Goal: Check status: Check status

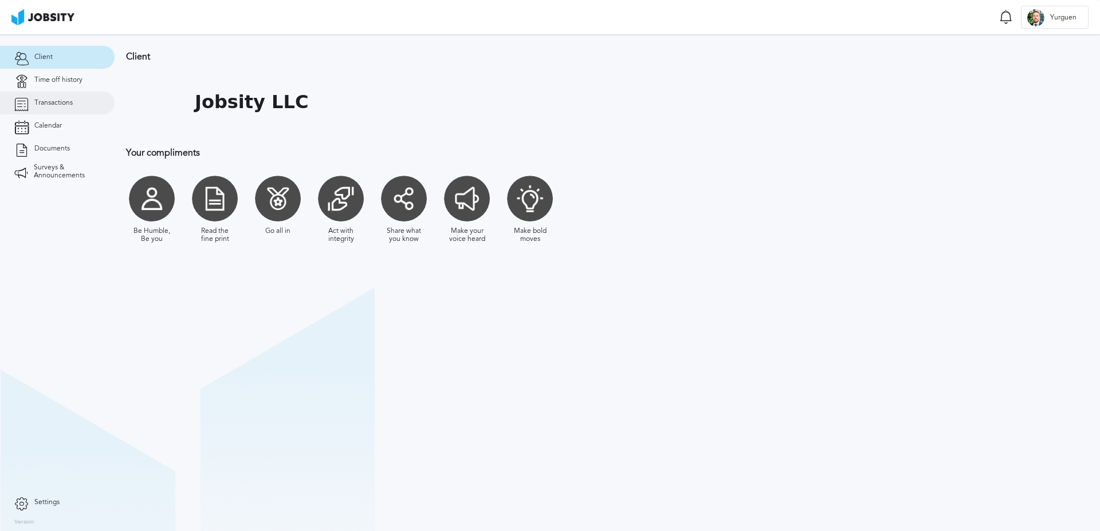
click at [55, 104] on span "Transactions" at bounding box center [53, 103] width 38 height 8
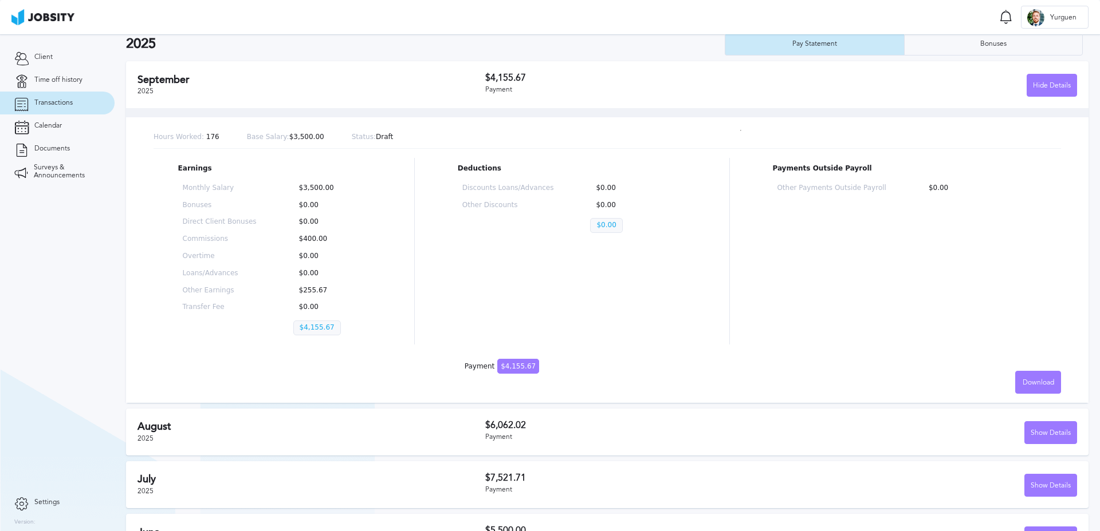
scroll to position [341, 0]
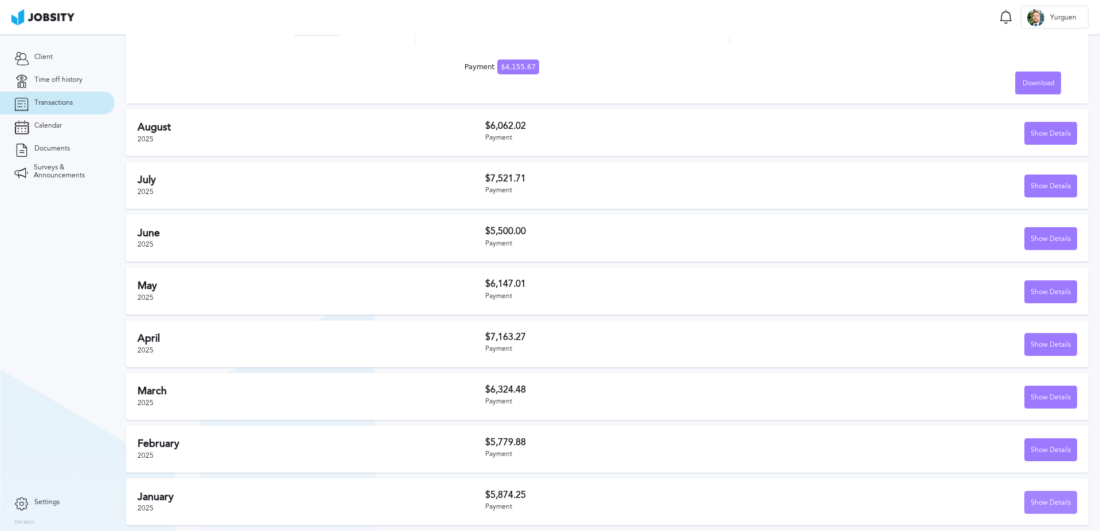
click at [1031, 507] on div "Show Details" at bounding box center [1051, 503] width 52 height 23
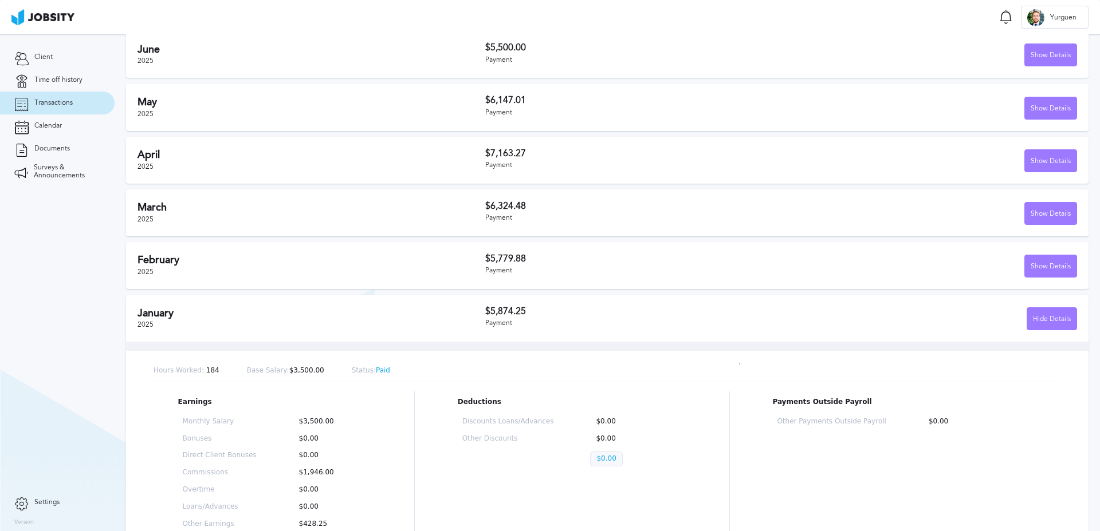
scroll to position [636, 0]
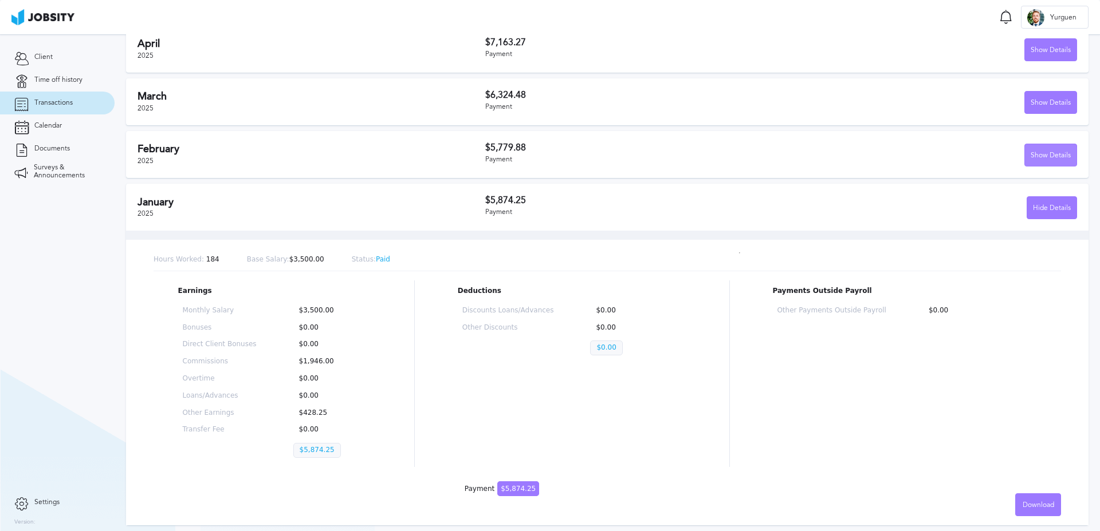
click at [1028, 156] on div "Show Details" at bounding box center [1051, 155] width 52 height 23
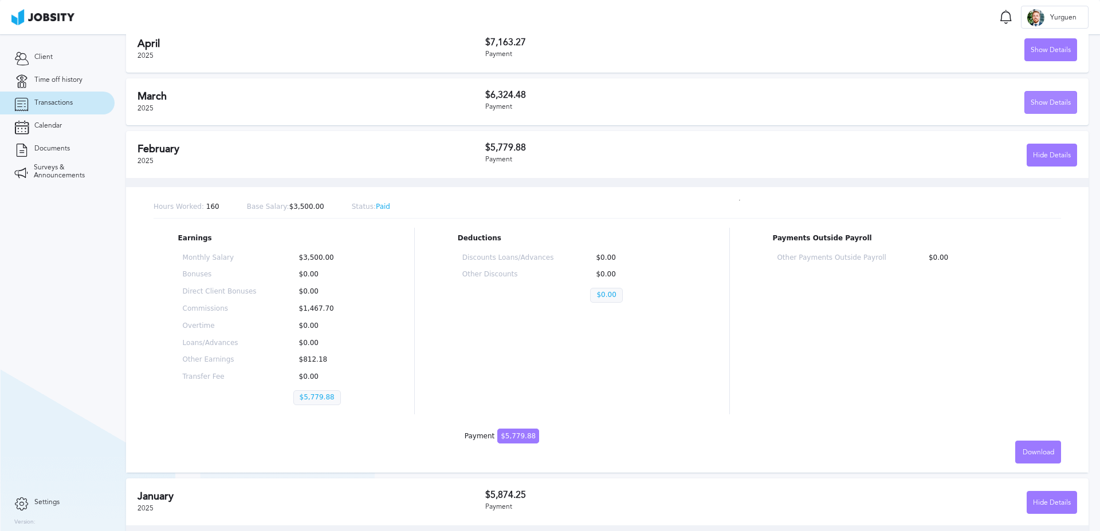
click at [1045, 108] on div "Show Details" at bounding box center [1051, 103] width 52 height 23
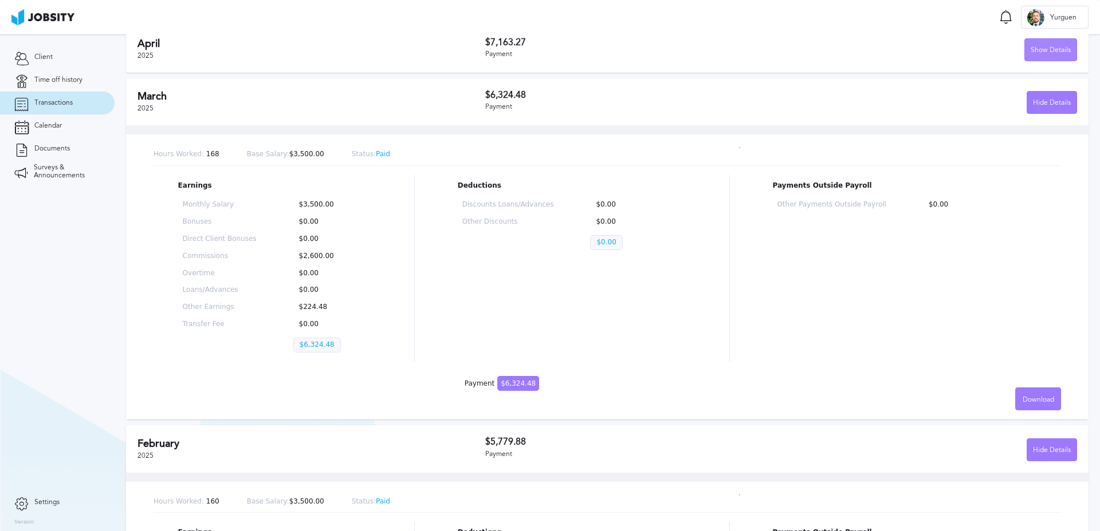
click at [1033, 48] on div "Show Details" at bounding box center [1051, 50] width 52 height 23
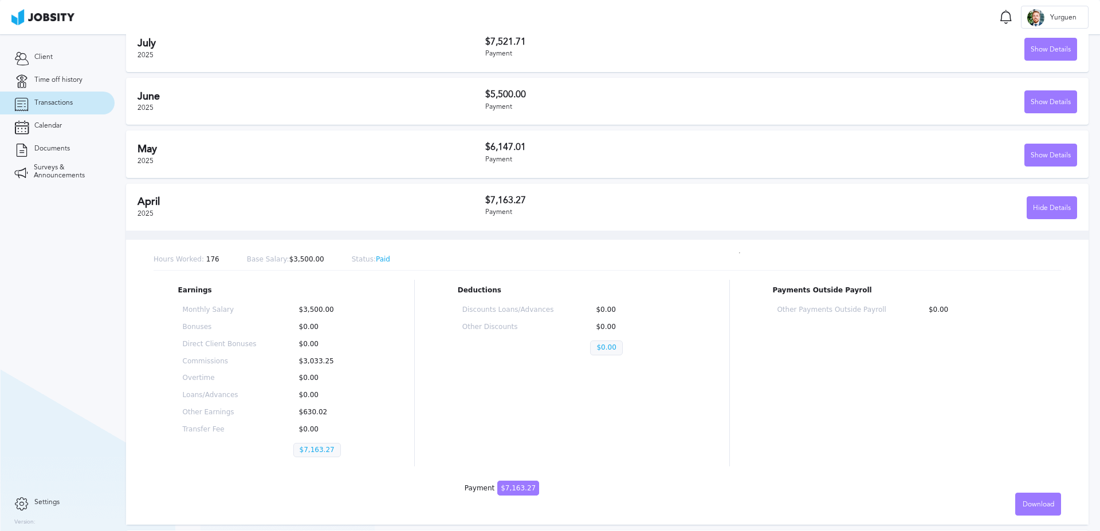
scroll to position [427, 0]
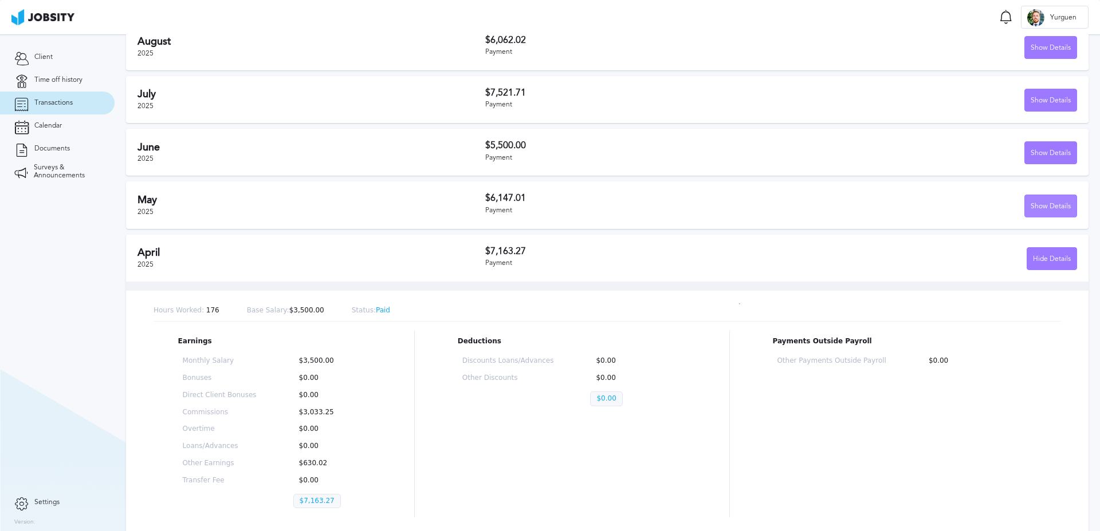
click at [1055, 206] on div "Show Details" at bounding box center [1051, 206] width 52 height 23
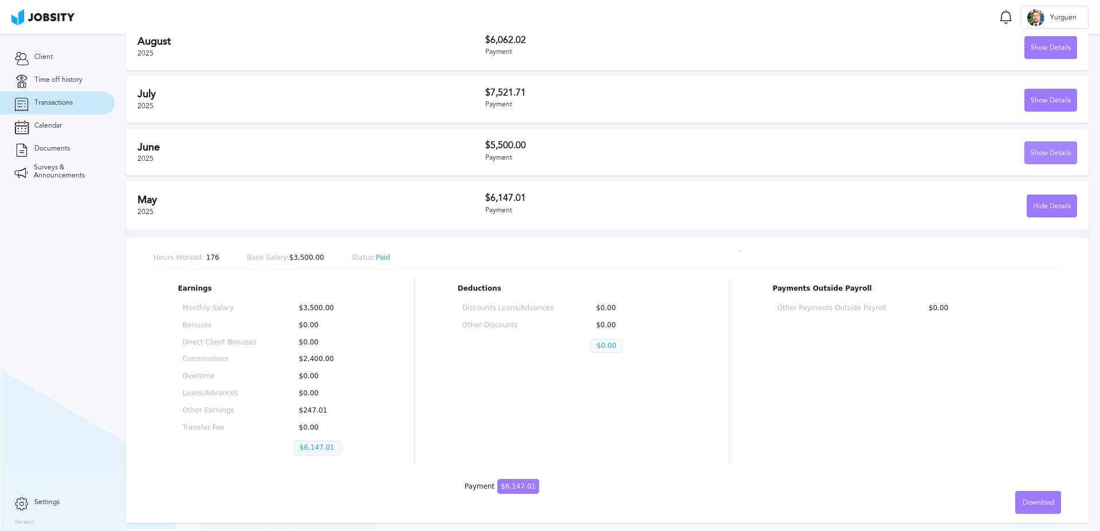
click at [1049, 162] on div "Show Details" at bounding box center [1051, 153] width 52 height 23
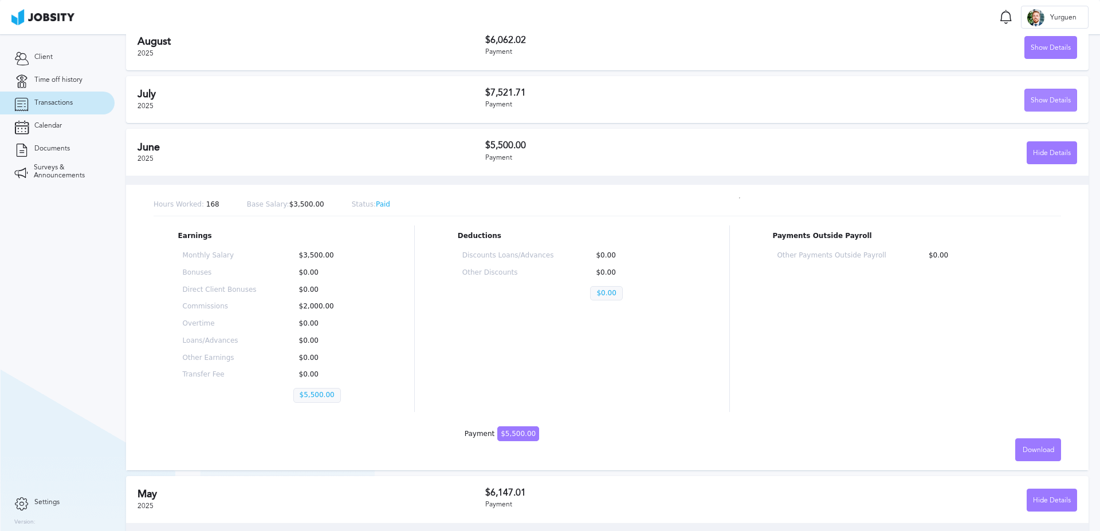
click at [1025, 101] on div "Show Details" at bounding box center [1051, 100] width 52 height 23
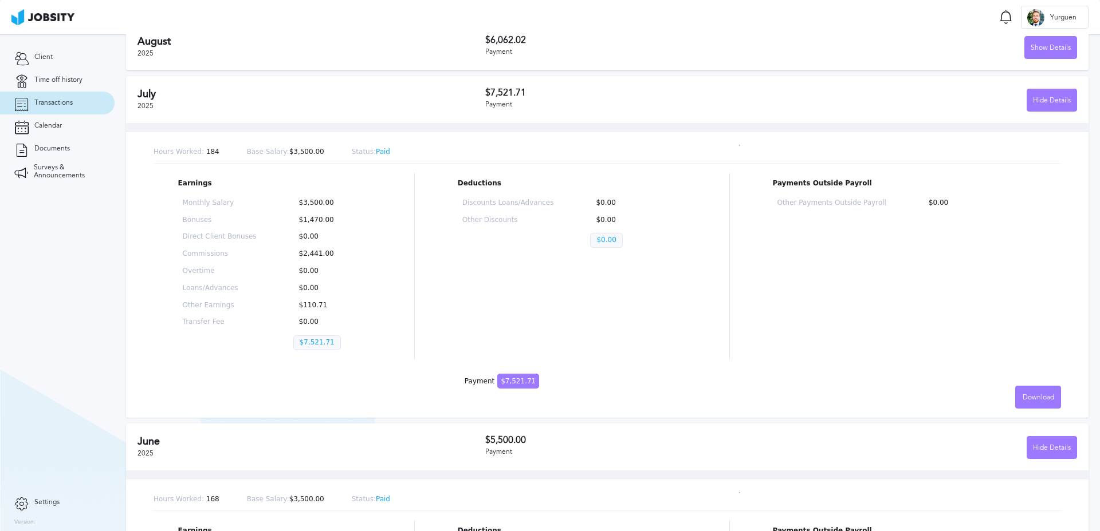
scroll to position [326, 0]
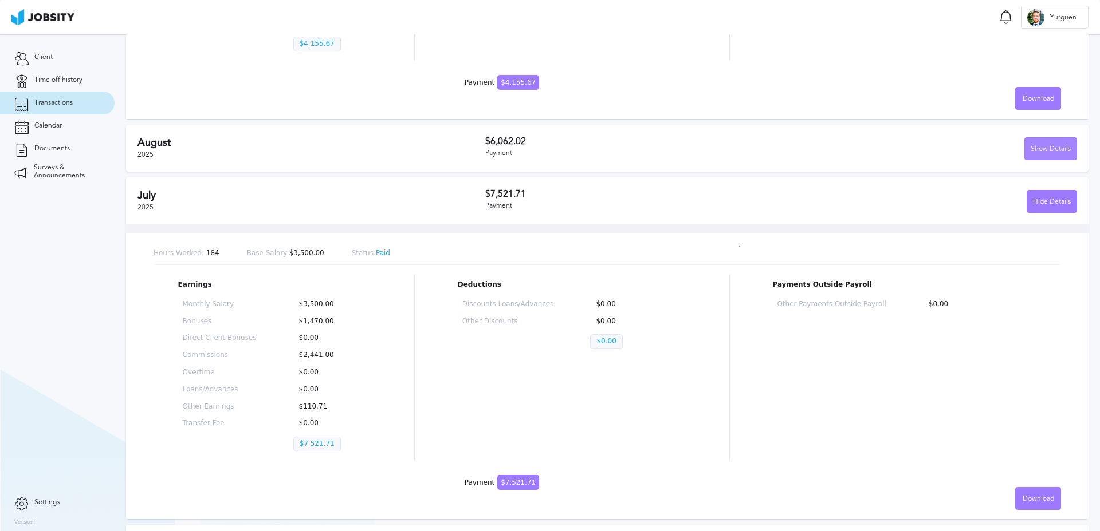
click at [1058, 149] on div "Show Details" at bounding box center [1051, 149] width 52 height 23
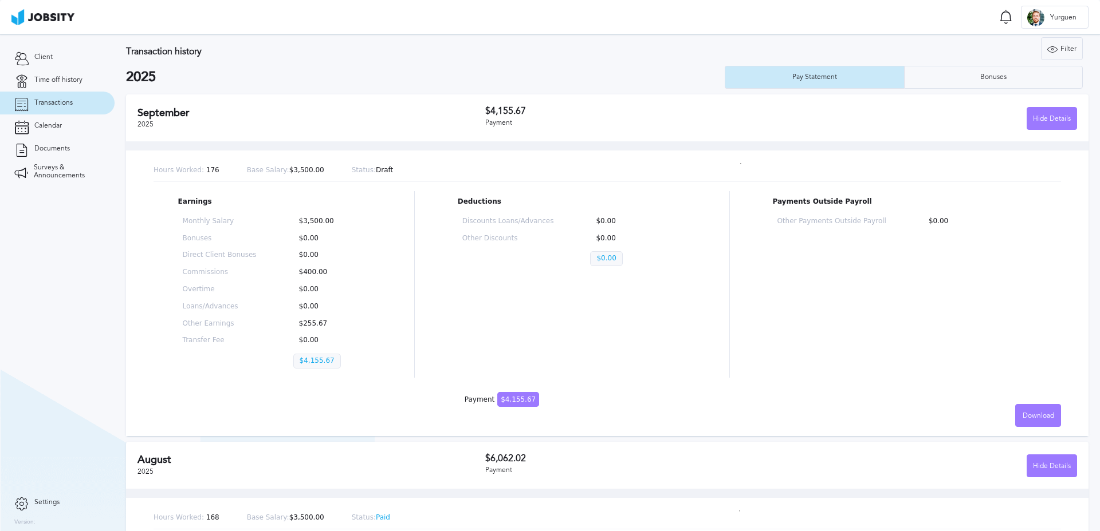
scroll to position [0, 0]
